Goal: Task Accomplishment & Management: Manage account settings

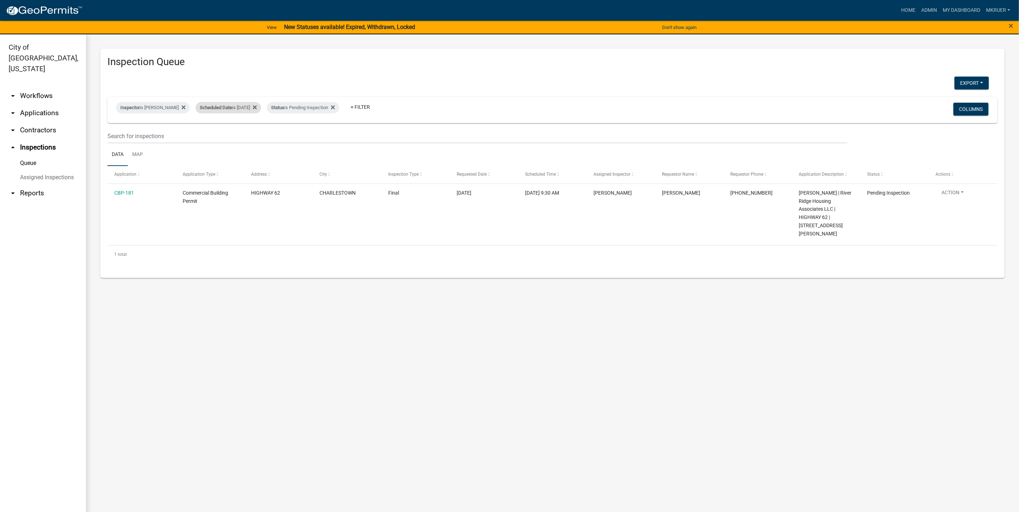
click at [246, 107] on div "Scheduled Date is [DATE]" at bounding box center [228, 107] width 66 height 11
click at [244, 136] on input "[DATE]" at bounding box center [224, 134] width 50 height 15
type input "[DATE]"
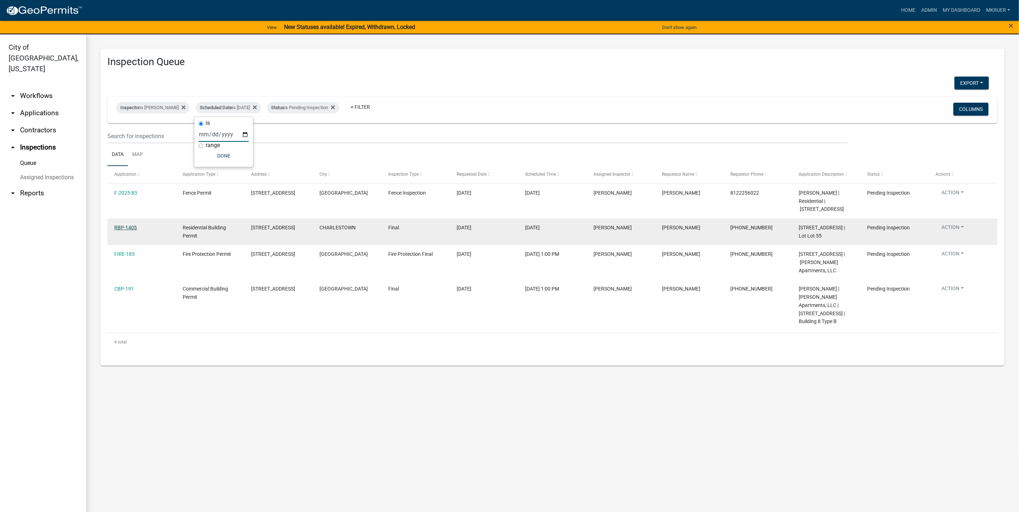
click at [121, 231] on link "RBP-1405" at bounding box center [125, 228] width 23 height 6
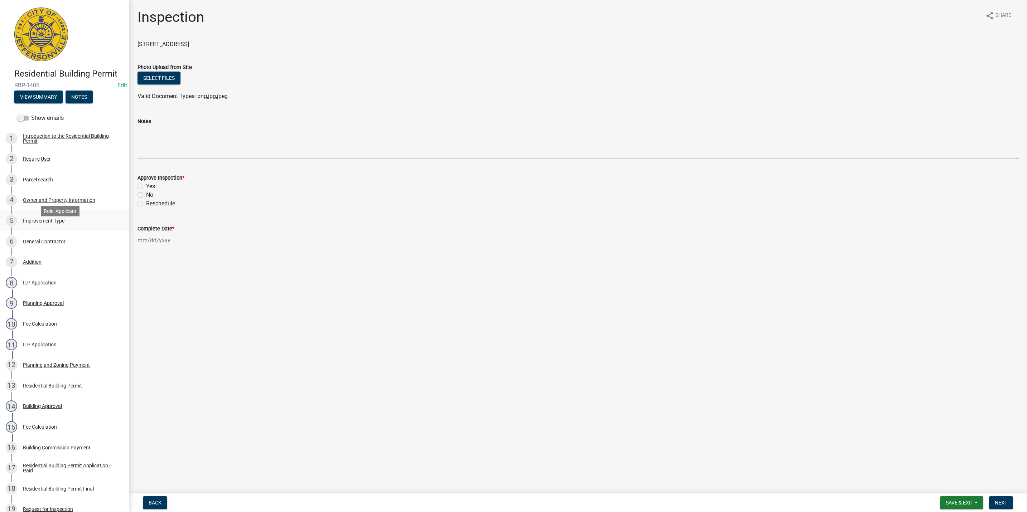
click at [40, 223] on div "Improvement Type" at bounding box center [44, 220] width 42 height 5
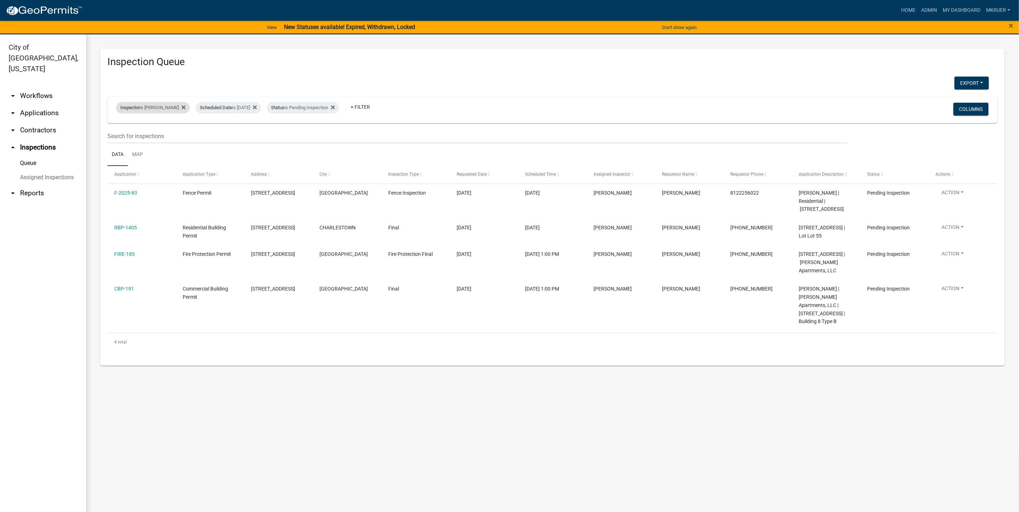
click at [147, 107] on div "Inspector is [PERSON_NAME]" at bounding box center [153, 107] width 74 height 11
click at [132, 144] on select "Select an option None [PERSON_NAME] [PERSON_NAME] [PERSON_NAME] [PERSON_NAME] […" at bounding box center [148, 142] width 72 height 15
click at [117, 135] on select "Select an option None [PERSON_NAME] [PERSON_NAME] [PERSON_NAME] [PERSON_NAME] […" at bounding box center [148, 142] width 72 height 15
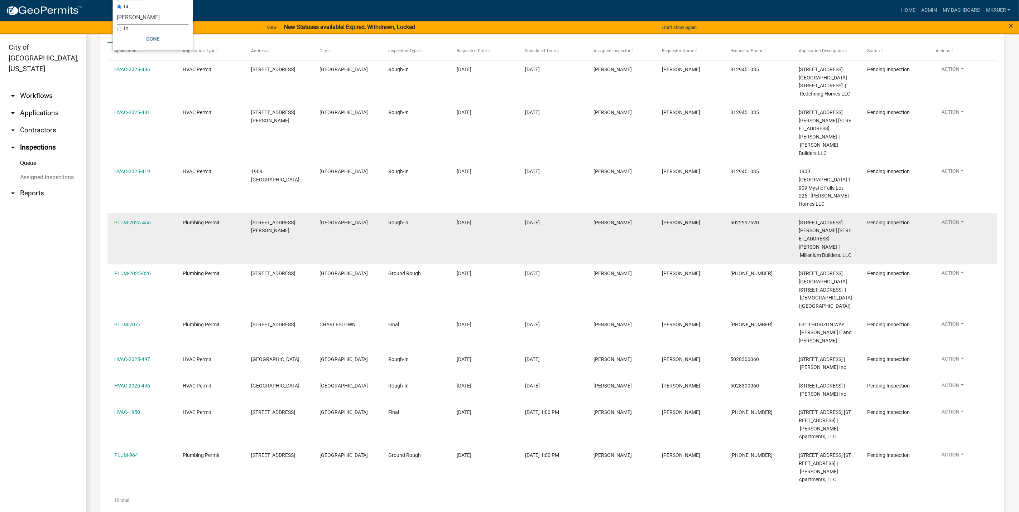
scroll to position [125, 0]
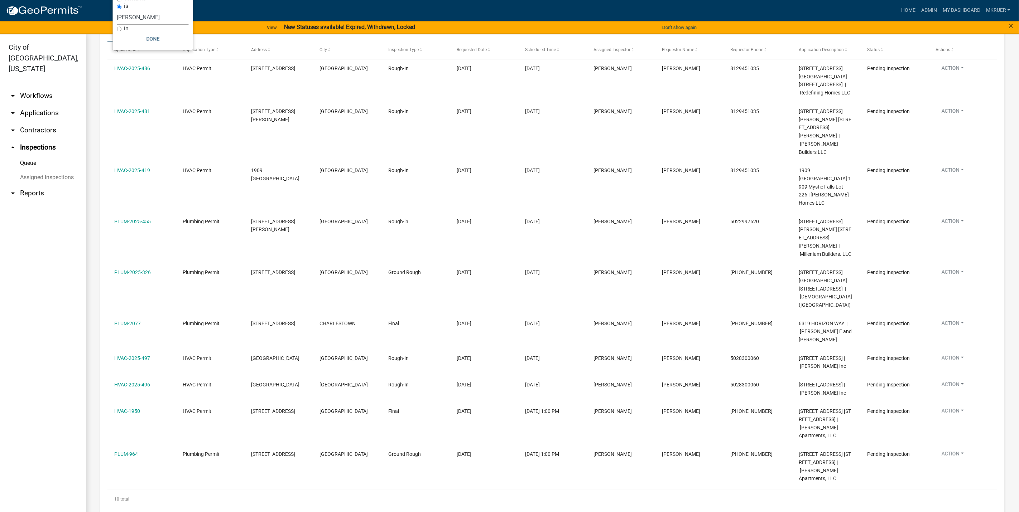
click at [145, 16] on select "Select an option None [PERSON_NAME] [PERSON_NAME] [PERSON_NAME] [PERSON_NAME] […" at bounding box center [153, 17] width 72 height 15
click at [117, 10] on select "Select an option None [PERSON_NAME] [PERSON_NAME] [PERSON_NAME] [PERSON_NAME] […" at bounding box center [153, 17] width 72 height 15
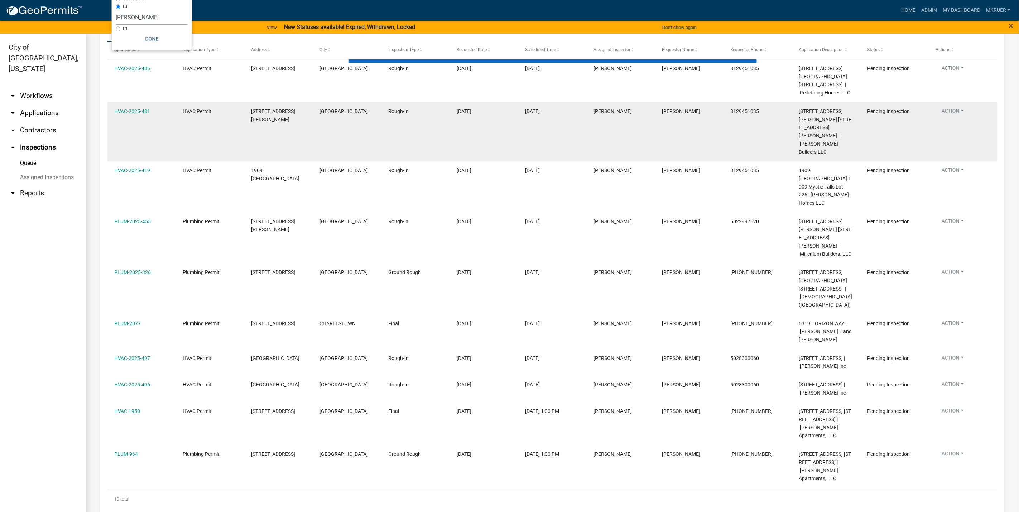
scroll to position [4, 0]
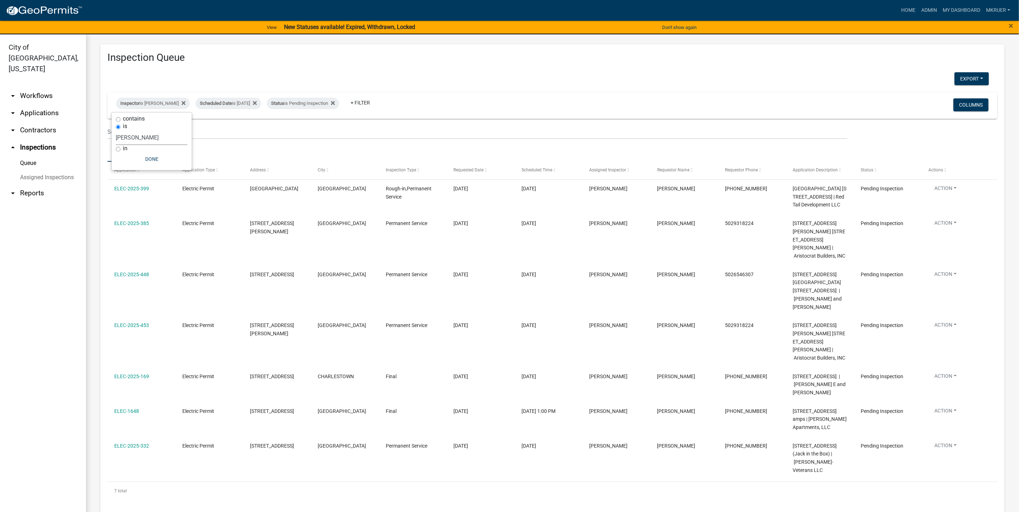
click at [154, 137] on select "Select an option None [PERSON_NAME] [PERSON_NAME] [PERSON_NAME] [PERSON_NAME] […" at bounding box center [152, 138] width 72 height 15
select select "fdb3bcc6-ce93-4663-8a18-5c08884dd177"
click at [116, 131] on select "Select an option None [PERSON_NAME] [PERSON_NAME] [PERSON_NAME] [PERSON_NAME] […" at bounding box center [152, 138] width 72 height 15
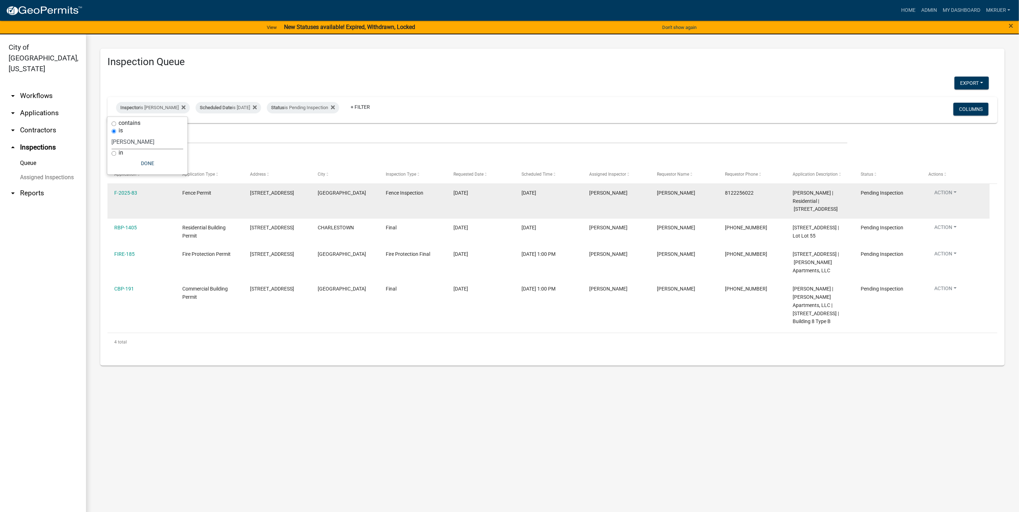
scroll to position [0, 0]
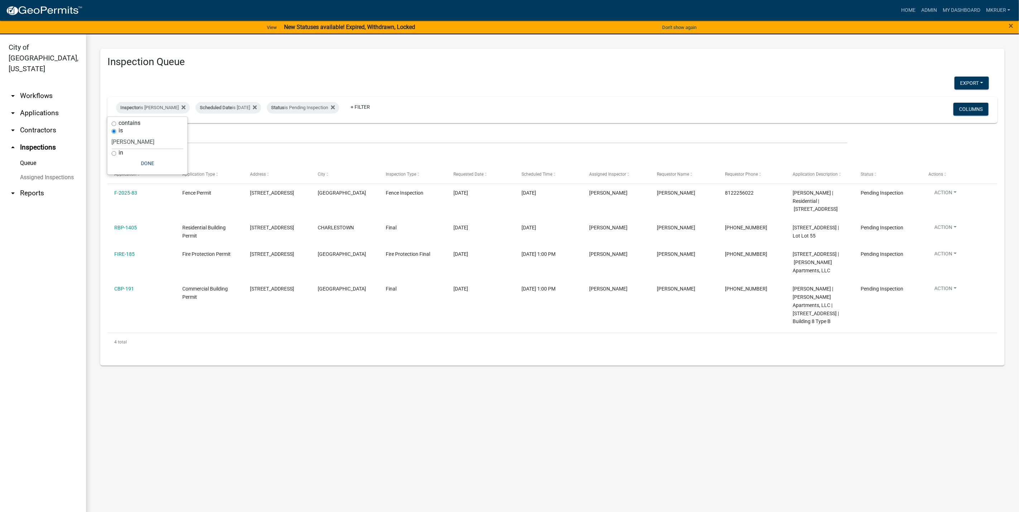
click at [37, 105] on link "arrow_drop_down Applications" at bounding box center [43, 113] width 86 height 17
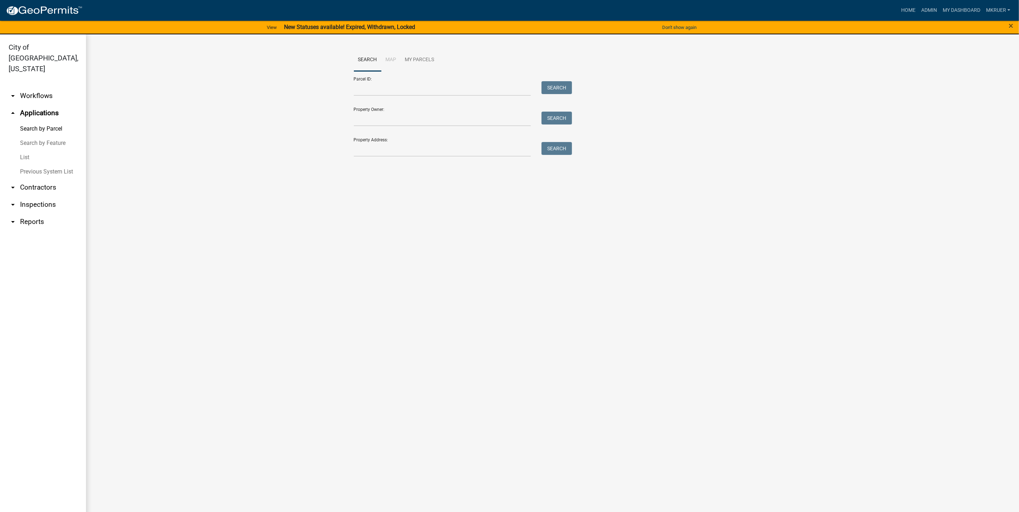
click at [32, 87] on link "arrow_drop_down Workflows" at bounding box center [43, 95] width 86 height 17
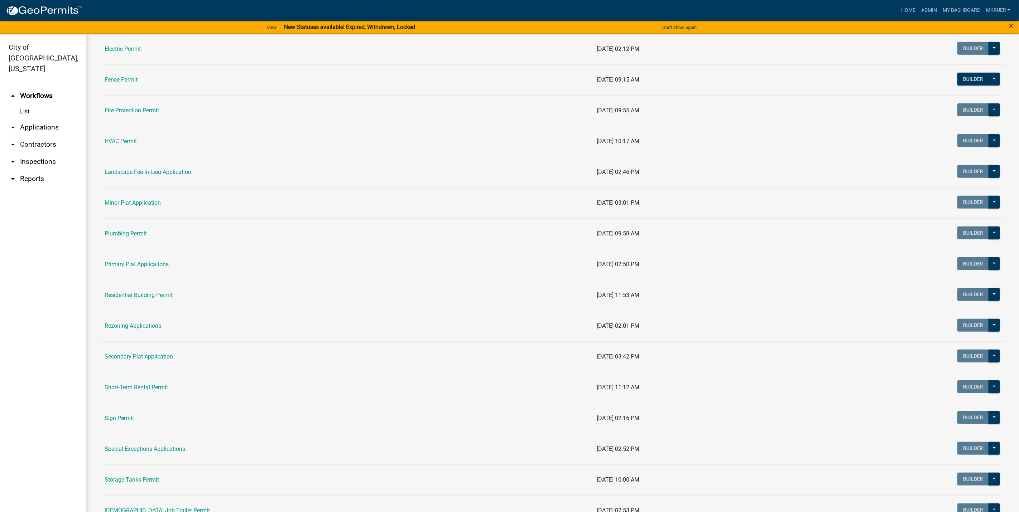
scroll to position [269, 0]
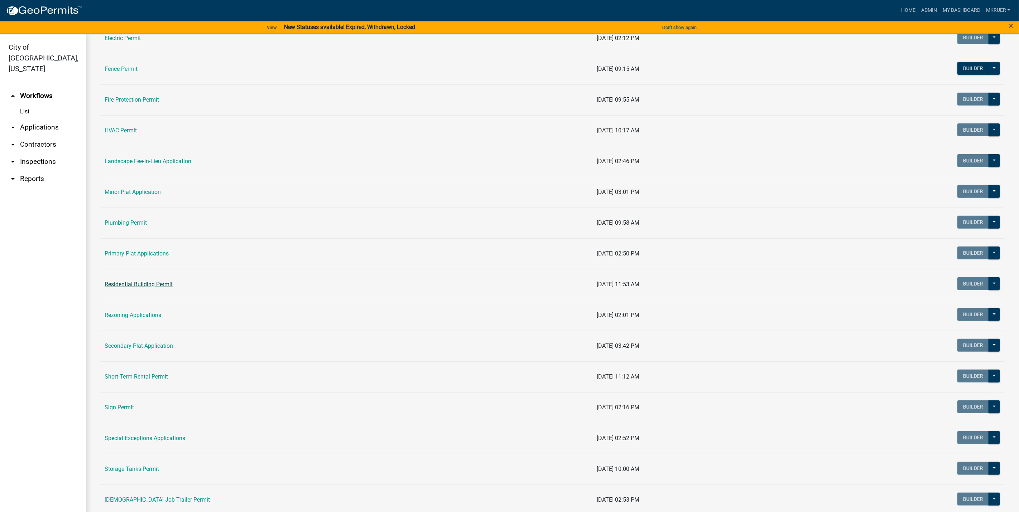
click at [136, 284] on td "Residential Building Permit" at bounding box center [346, 284] width 492 height 31
click at [136, 286] on link "Residential Building Permit" at bounding box center [139, 284] width 68 height 7
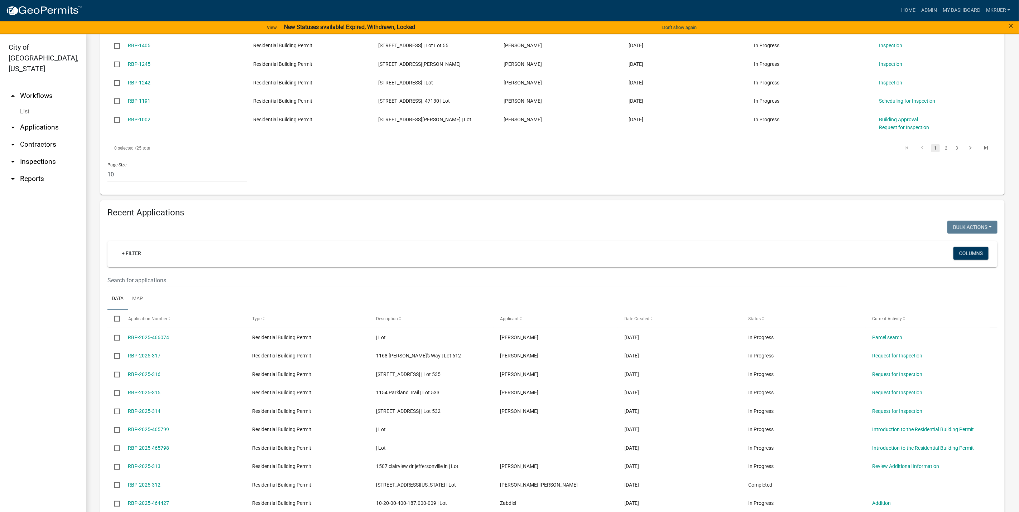
scroll to position [322, 0]
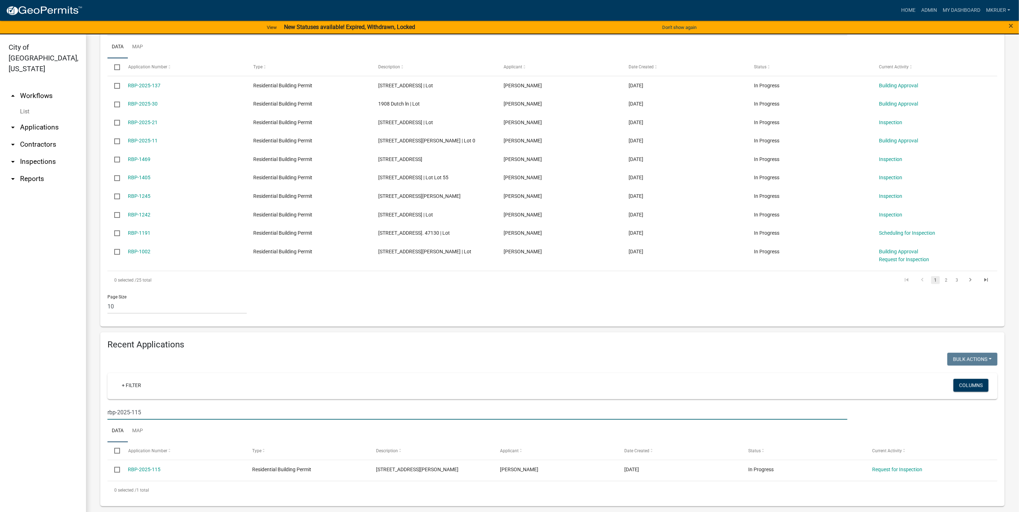
scroll to position [207, 0]
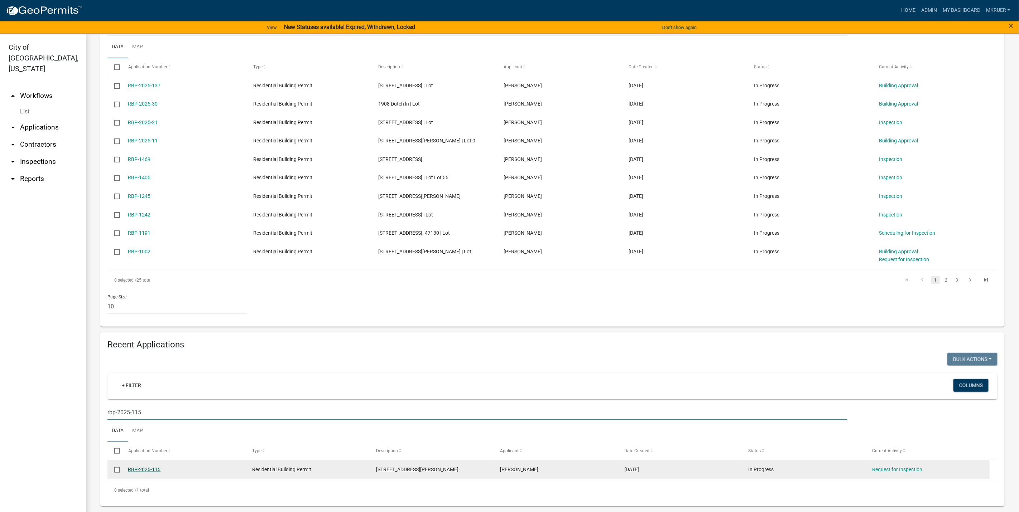
type input "rbp-2025-115"
click at [143, 471] on link "RBP-2025-115" at bounding box center [144, 470] width 33 height 6
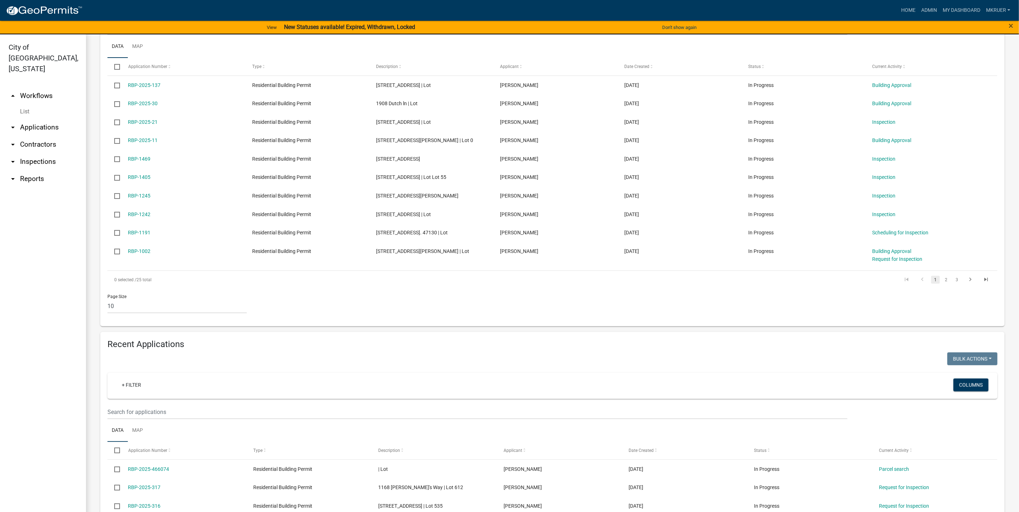
scroll to position [215, 0]
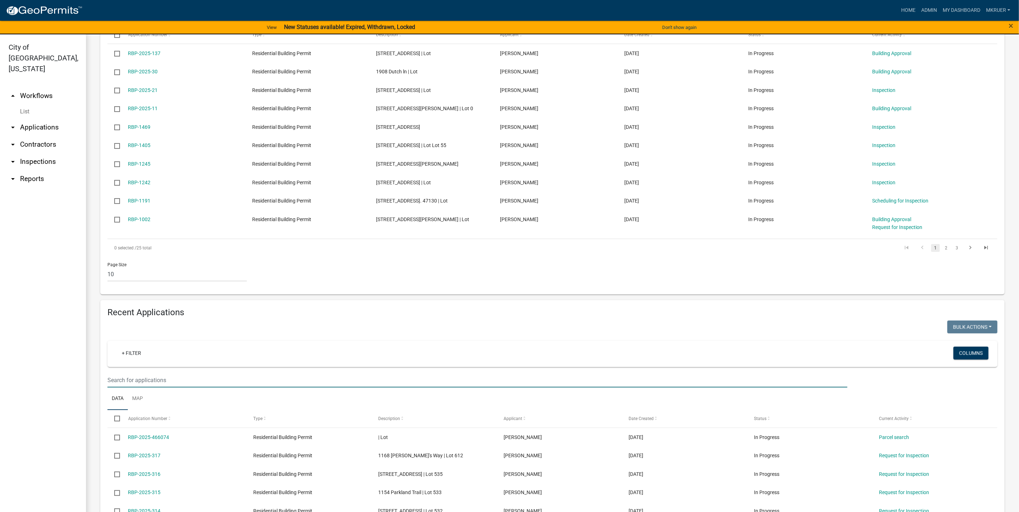
click at [144, 388] on input "text" at bounding box center [477, 380] width 740 height 15
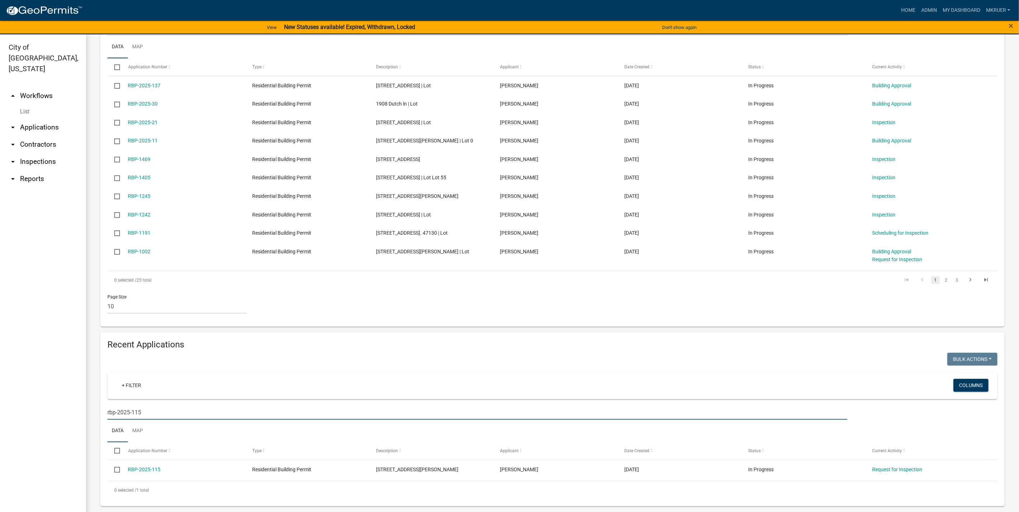
scroll to position [207, 0]
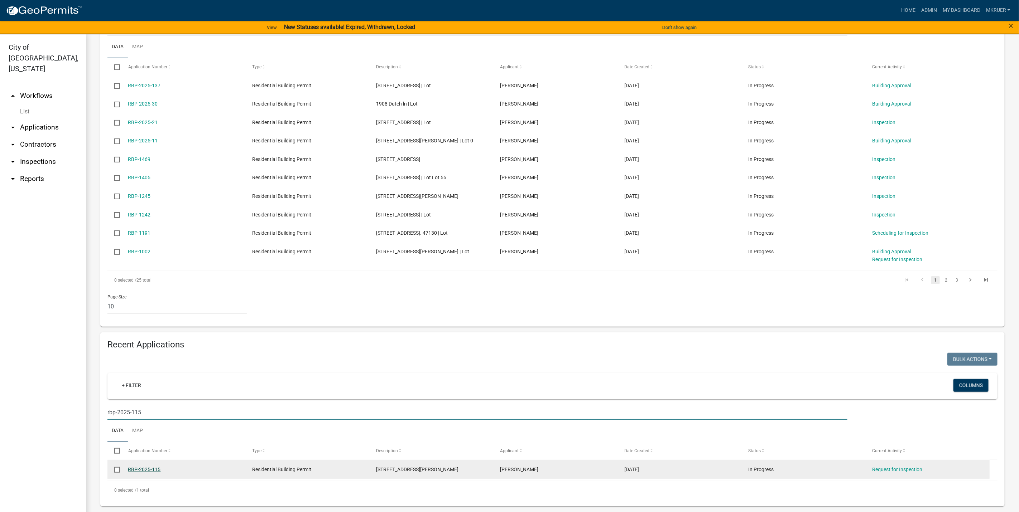
type input "rbp-2025-115"
click at [144, 468] on link "RBP-2025-115" at bounding box center [144, 470] width 33 height 6
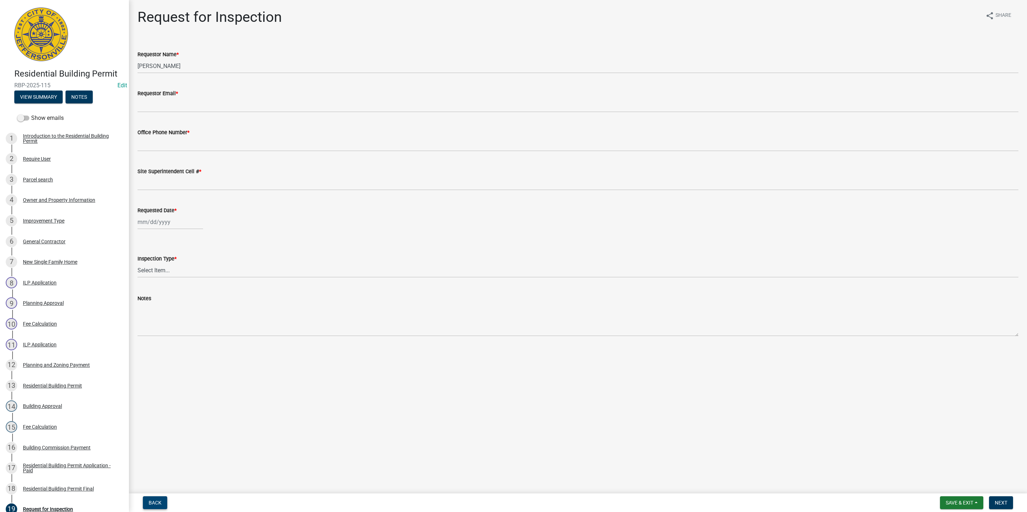
click at [151, 503] on span "Back" at bounding box center [155, 503] width 13 height 6
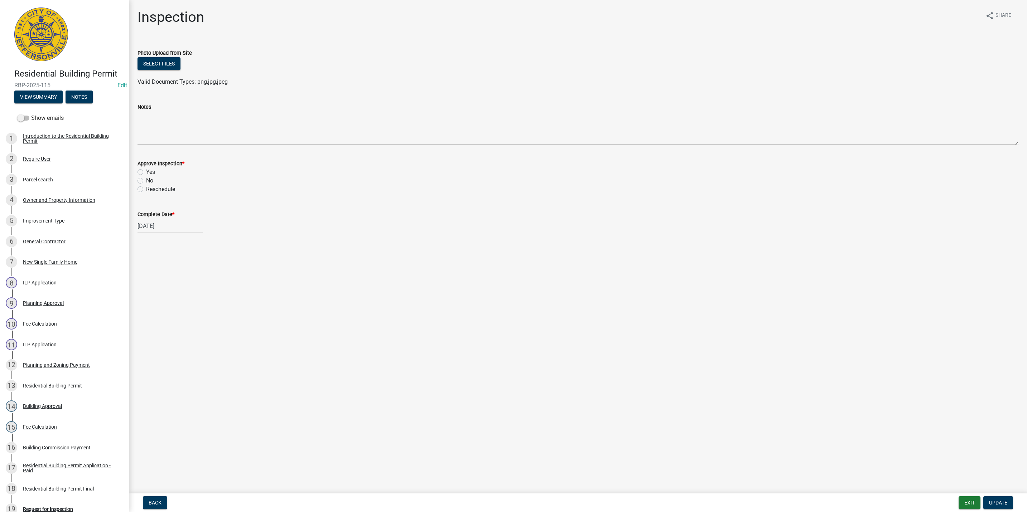
click at [146, 173] on label "Yes" at bounding box center [150, 172] width 9 height 9
click at [146, 173] on input "Yes" at bounding box center [148, 170] width 5 height 5
radio input "true"
click at [997, 502] on span "Update" at bounding box center [998, 503] width 18 height 6
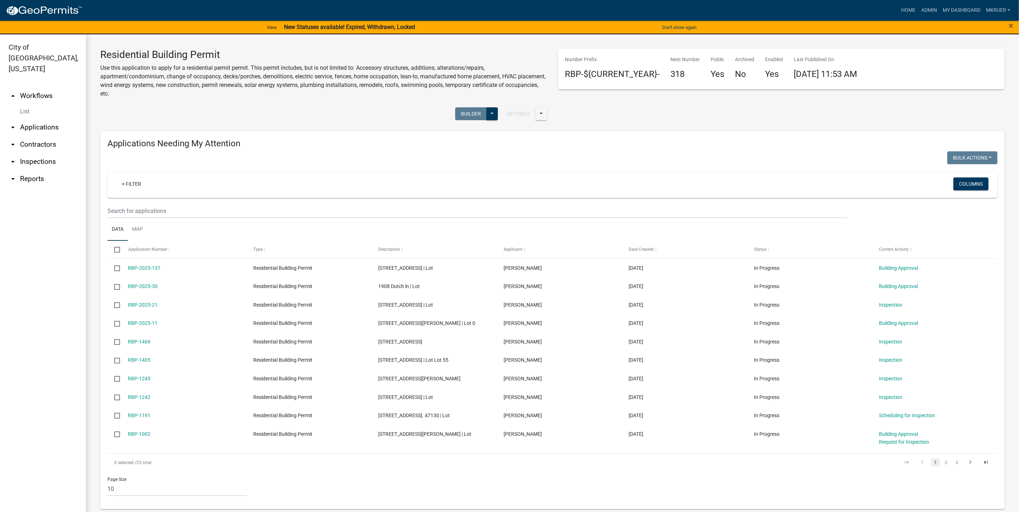
click at [38, 153] on link "arrow_drop_down Inspections" at bounding box center [43, 161] width 86 height 17
